Goal: Task Accomplishment & Management: Use online tool/utility

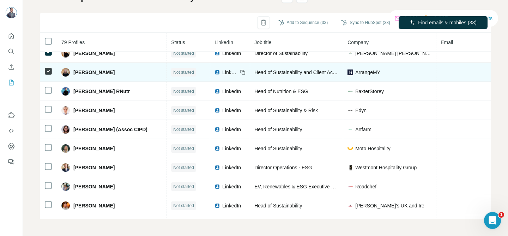
scroll to position [789, 0]
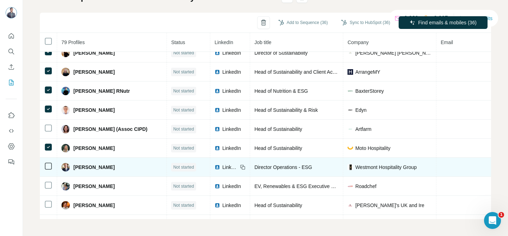
click at [48, 162] on icon at bounding box center [48, 166] width 8 height 8
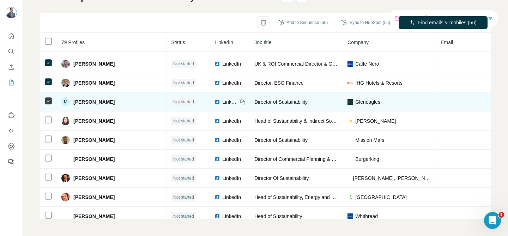
scroll to position [1341, 0]
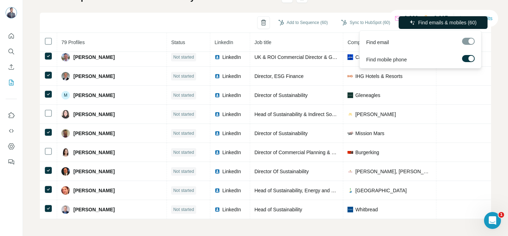
click at [454, 23] on span "Find emails & mobiles (60)" at bounding box center [447, 22] width 59 height 7
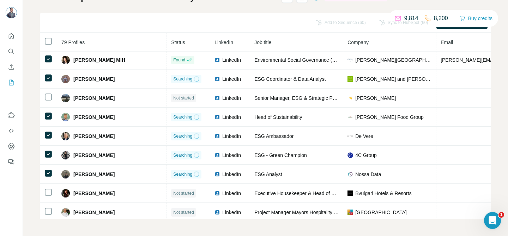
scroll to position [0, 0]
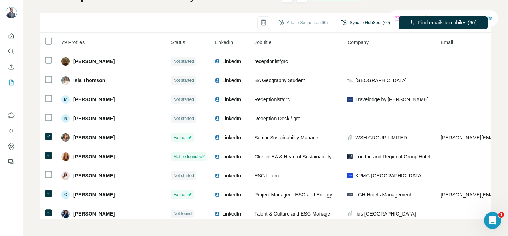
click at [363, 23] on button "Sync to HubSpot (60)" at bounding box center [365, 22] width 59 height 11
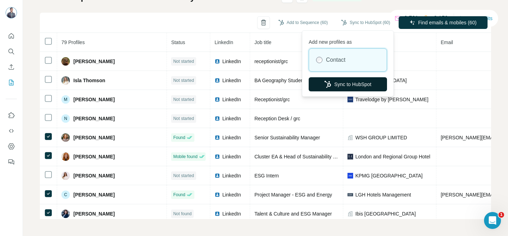
click at [358, 84] on button "Sync to HubSpot" at bounding box center [348, 84] width 78 height 14
